Goal: Information Seeking & Learning: Find specific fact

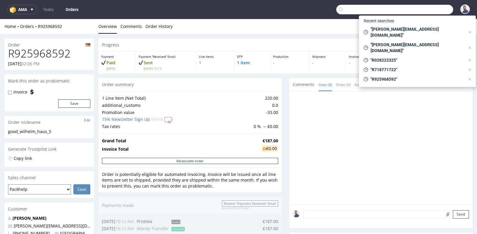
click at [433, 12] on input "text" at bounding box center [394, 10] width 117 height 10
paste input "GSPT258946"
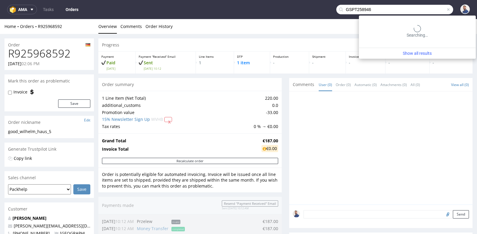
type input "GSPT258946"
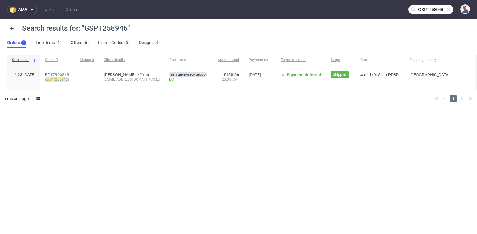
click at [69, 75] on link "717993819" at bounding box center [58, 74] width 21 height 5
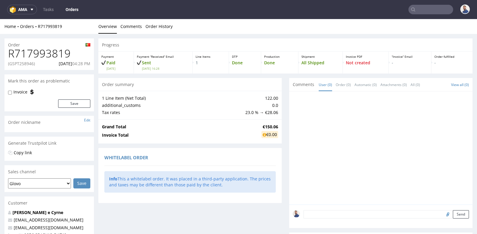
click at [284, 165] on div "Progress Payment Paid Mon 16 Jun Payment “Received” Email Sent Mon 16 Jun 16:28…" at bounding box center [285, 198] width 374 height 321
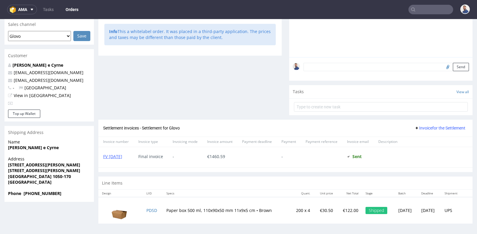
scroll to position [1, 0]
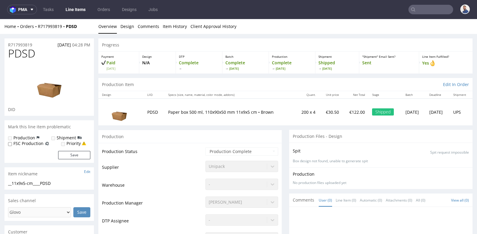
drag, startPoint x: 284, startPoint y: 220, endPoint x: 287, endPoint y: 198, distance: 21.9
click at [289, 198] on div "Comments User (0) Line Item (0) Automatic (0) Attachments (0) All (0) View all …" at bounding box center [380, 200] width 183 height 13
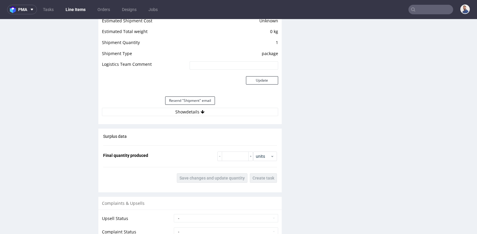
scroll to position [544, 0]
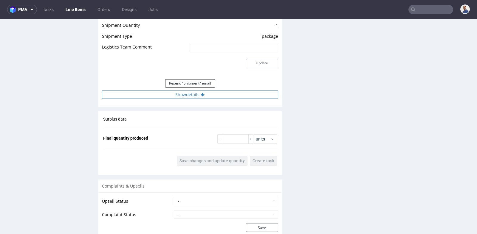
click at [192, 96] on button "Show details" at bounding box center [190, 95] width 176 height 8
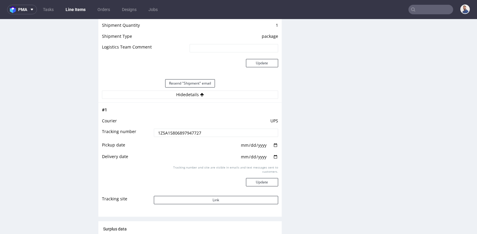
click at [181, 134] on input "1Z5A15806897947727" at bounding box center [216, 133] width 124 height 8
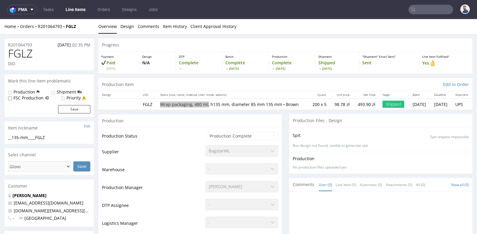
click at [431, 10] on input "text" at bounding box center [431, 10] width 45 height 10
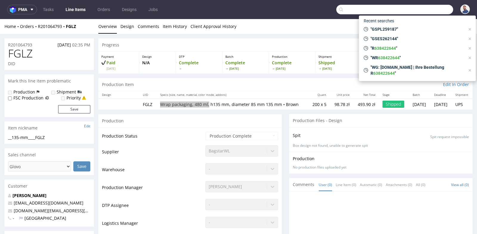
type input "R"
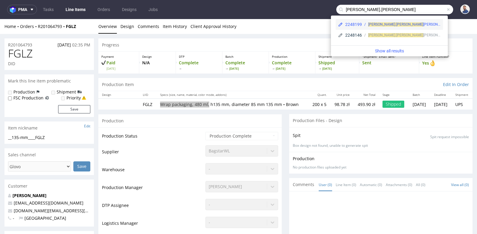
type input "[PERSON_NAME].[PERSON_NAME]"
click at [410, 27] on div "[PERSON_NAME].[PERSON_NAME] [PERSON_NAME][EMAIL_ADDRESS][DOMAIN_NAME]" at bounding box center [401, 24] width 79 height 5
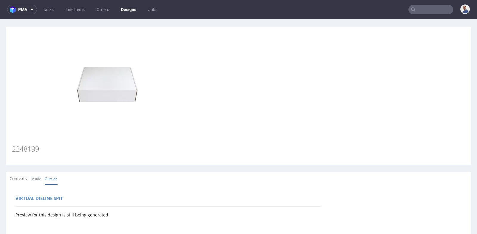
click at [115, 175] on div "Contexts Inside Outside" at bounding box center [238, 178] width 465 height 13
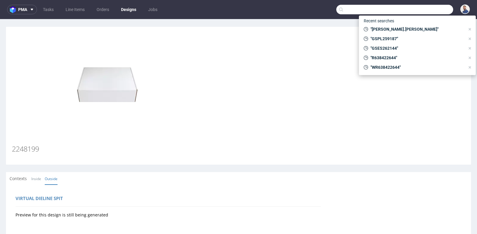
click at [422, 12] on input "text" at bounding box center [394, 10] width 117 height 10
click at [411, 30] on span ""[PERSON_NAME].[PERSON_NAME]"" at bounding box center [416, 29] width 97 height 6
type input "[PERSON_NAME].[PERSON_NAME]"
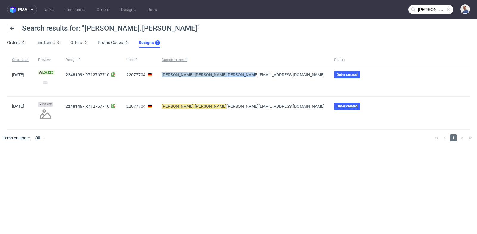
drag, startPoint x: 210, startPoint y: 78, endPoint x: 167, endPoint y: 74, distance: 42.8
click at [167, 74] on div "[PERSON_NAME].[PERSON_NAME] [PERSON_NAME][EMAIL_ADDRESS][DOMAIN_NAME]" at bounding box center [243, 80] width 173 height 31
copy span "[PERSON_NAME].[PERSON_NAME] [PERSON_NAME][EMAIL_ADDRESS][DOMAIN_NAME]"
